Goal: Check status: Check status

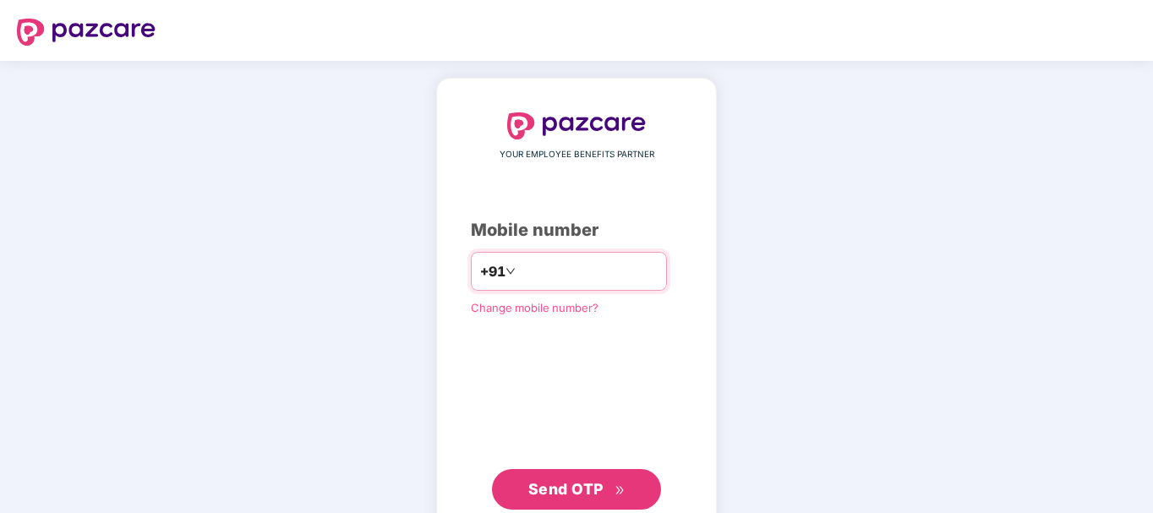
click at [548, 267] on input "number" at bounding box center [588, 271] width 139 height 27
type input "**********"
click at [565, 483] on span "Send OTP" at bounding box center [565, 489] width 75 height 18
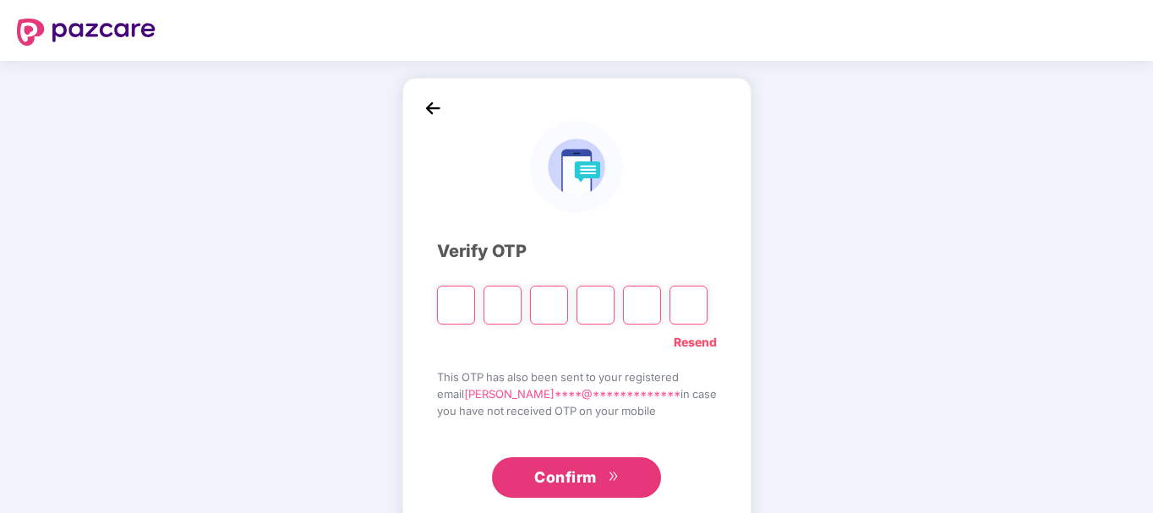
type input "*"
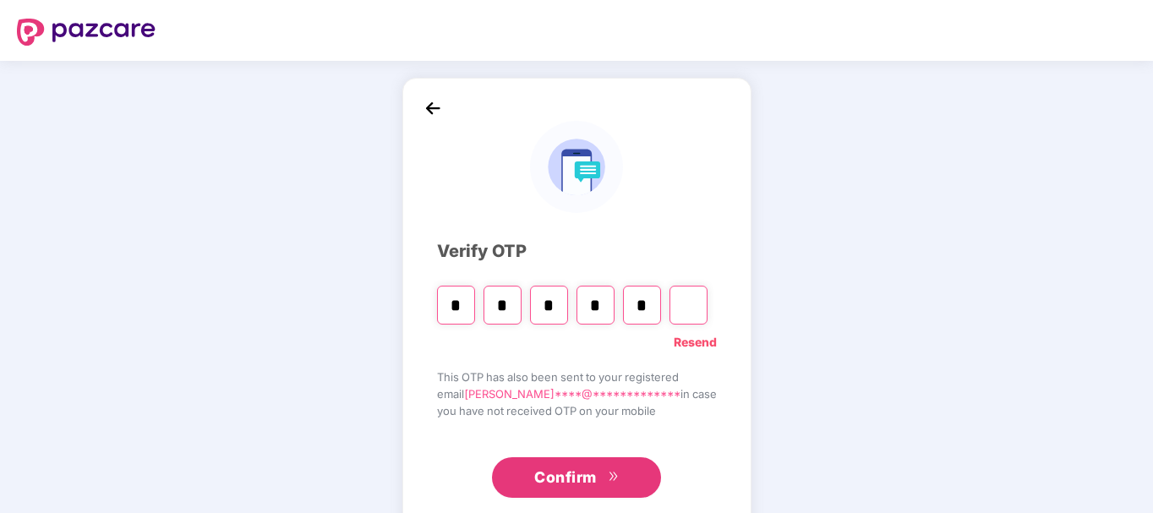
type input "*"
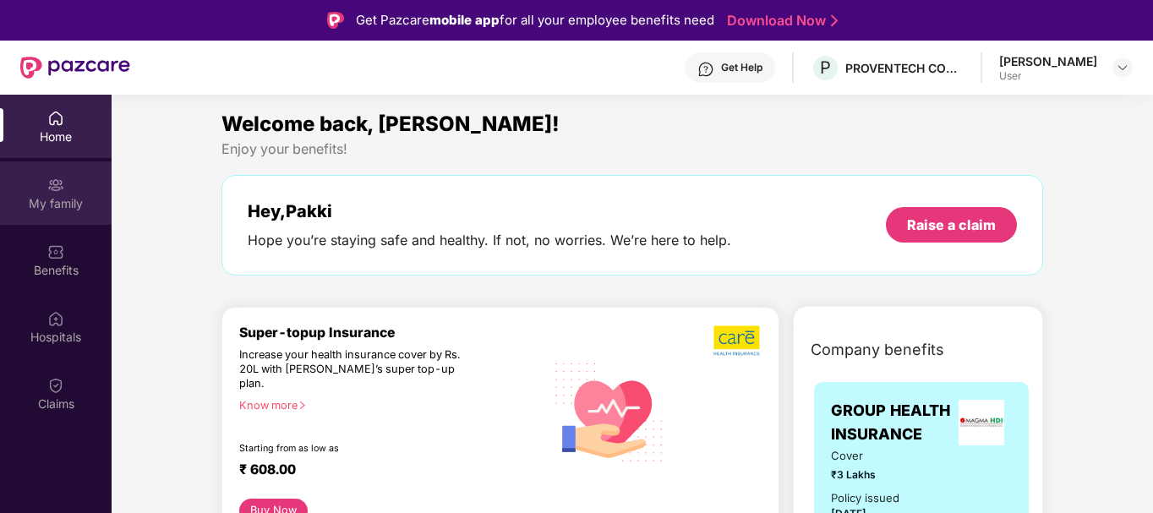
click at [67, 205] on div "My family" at bounding box center [56, 203] width 112 height 17
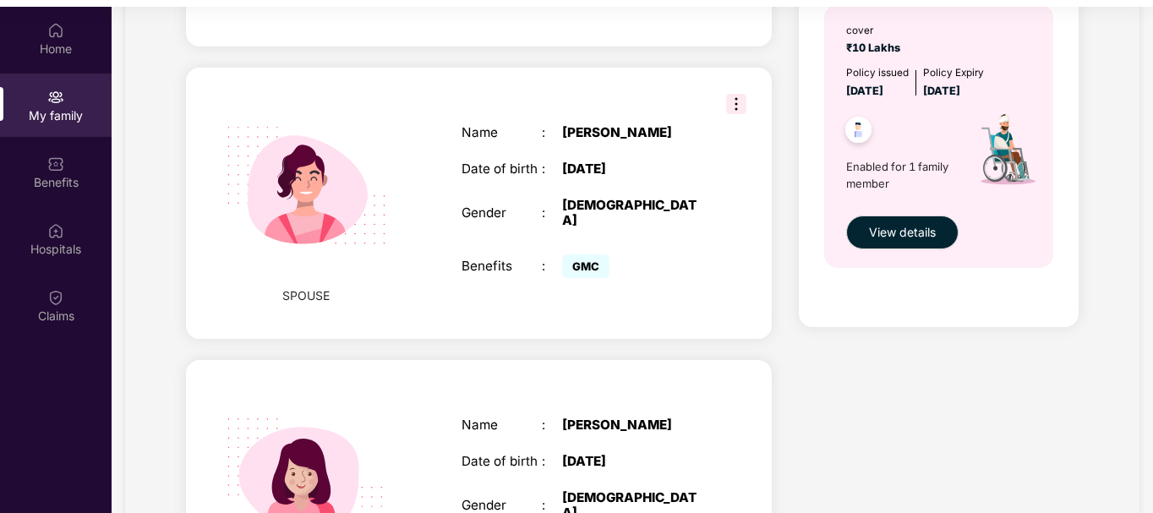
scroll to position [601, 0]
click at [735, 93] on img at bounding box center [736, 103] width 20 height 20
click at [724, 229] on div "SPOUSE Name : [PERSON_NAME] Date of birth : [DEMOGRAPHIC_DATA] Gender : [DEMOGR…" at bounding box center [479, 202] width 586 height 271
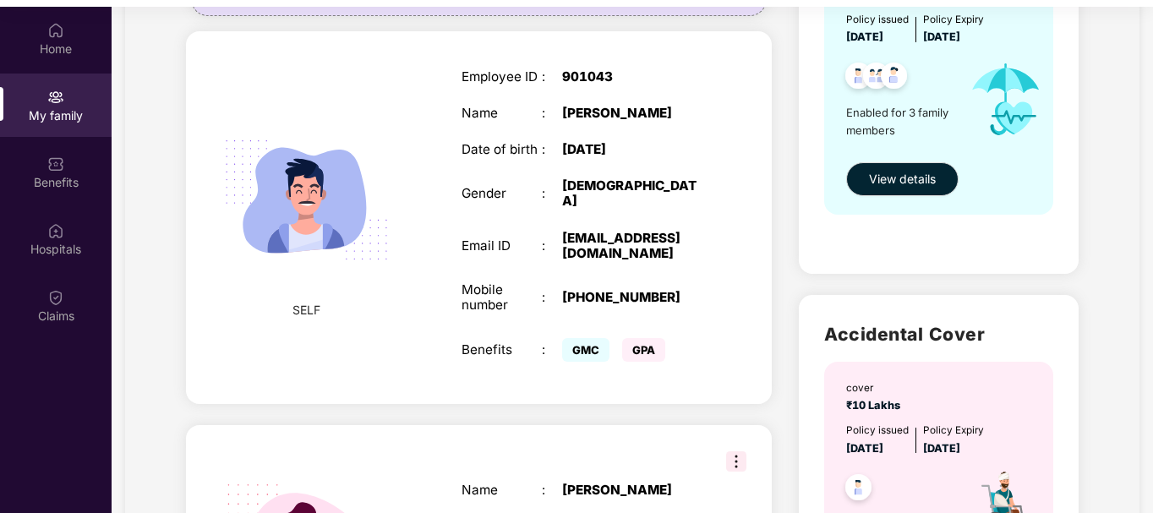
scroll to position [111, 0]
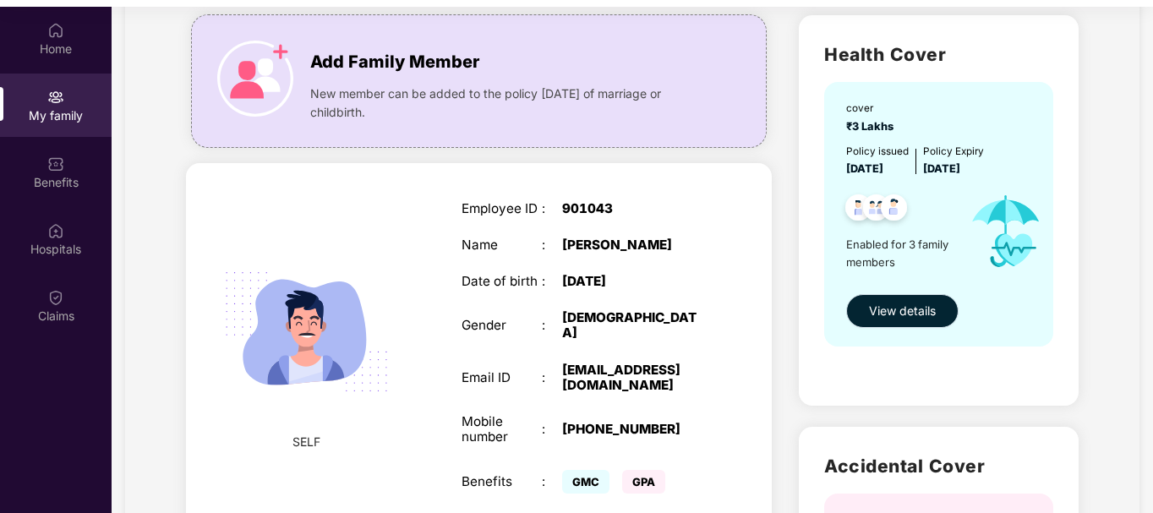
click at [892, 312] on span "View details" at bounding box center [902, 311] width 67 height 19
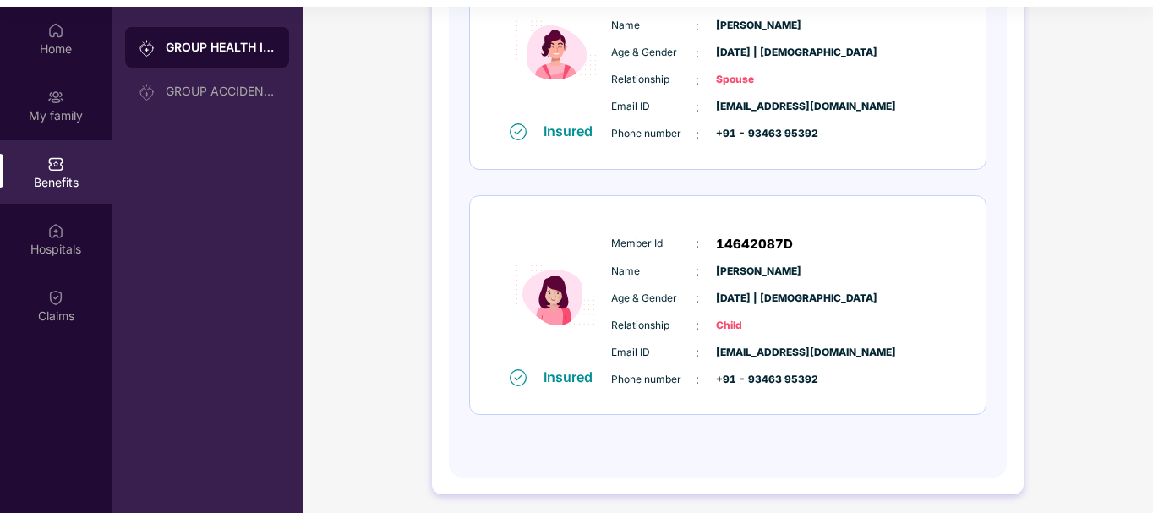
scroll to position [95, 0]
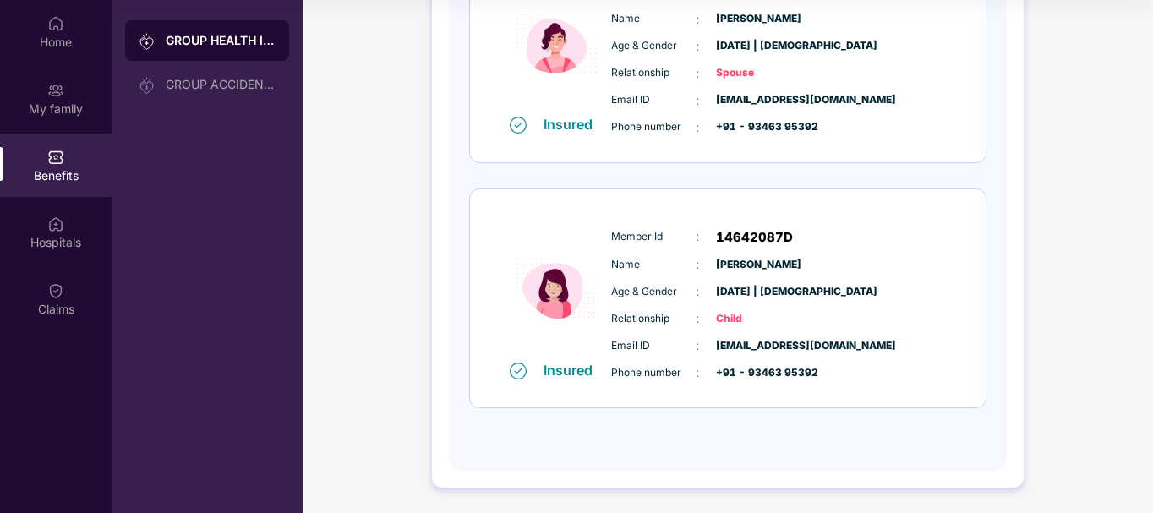
click at [57, 166] on div "Benefits" at bounding box center [56, 165] width 112 height 63
click at [234, 83] on div "GROUP ACCIDENTAL INSURANCE" at bounding box center [221, 85] width 110 height 14
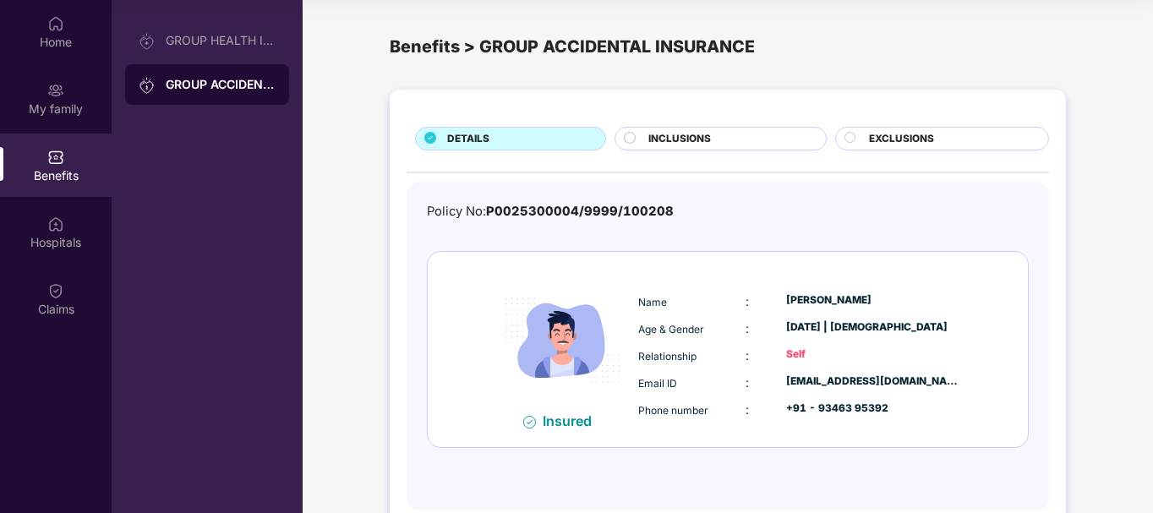
scroll to position [40, 0]
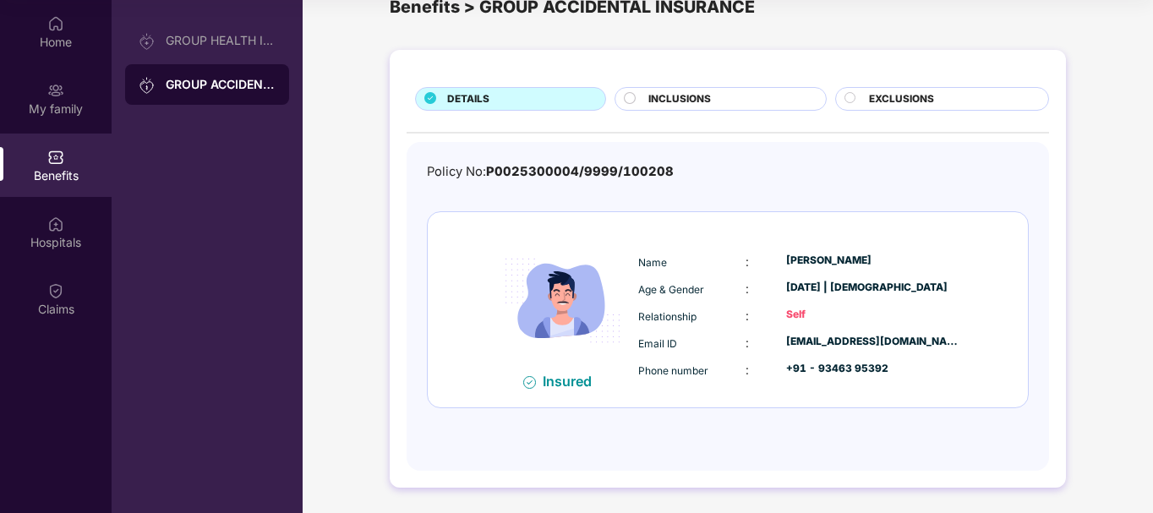
click at [670, 102] on span "INCLUSIONS" at bounding box center [679, 99] width 63 height 16
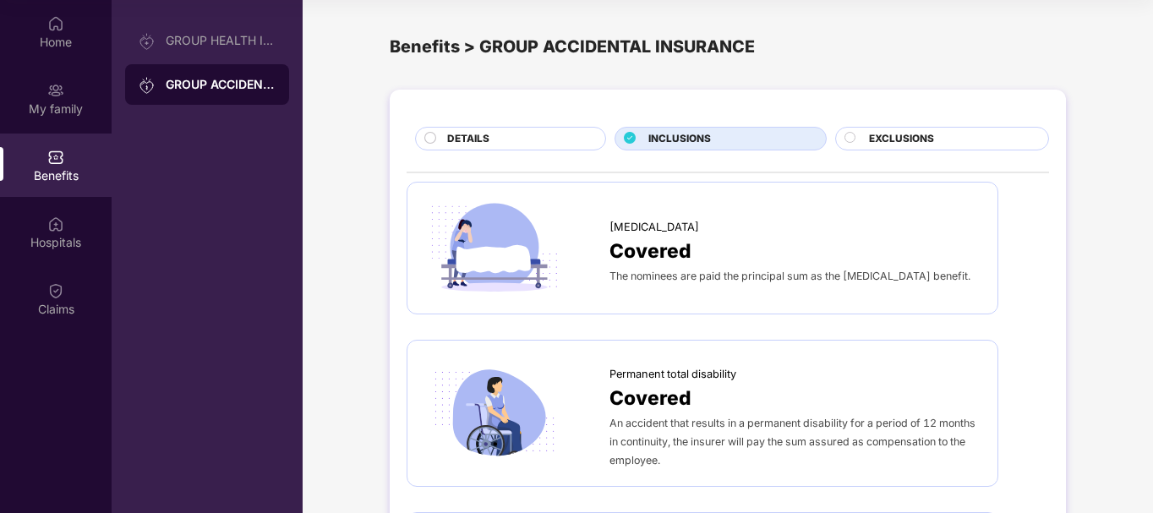
scroll to position [0, 0]
